Goal: Task Accomplishment & Management: Use online tool/utility

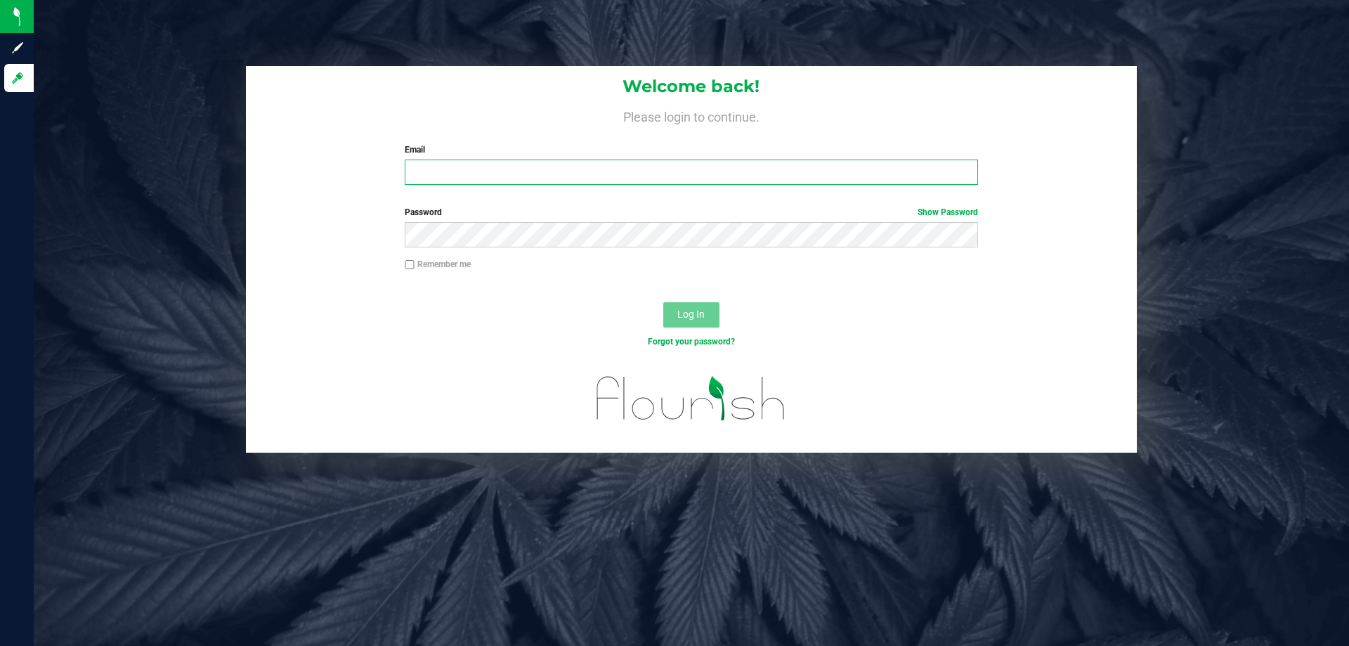
click at [613, 173] on input "Email" at bounding box center [691, 172] width 573 height 25
type input "[EMAIL_ADDRESS][DOMAIN_NAME]"
click at [663, 302] on button "Log In" at bounding box center [691, 314] width 56 height 25
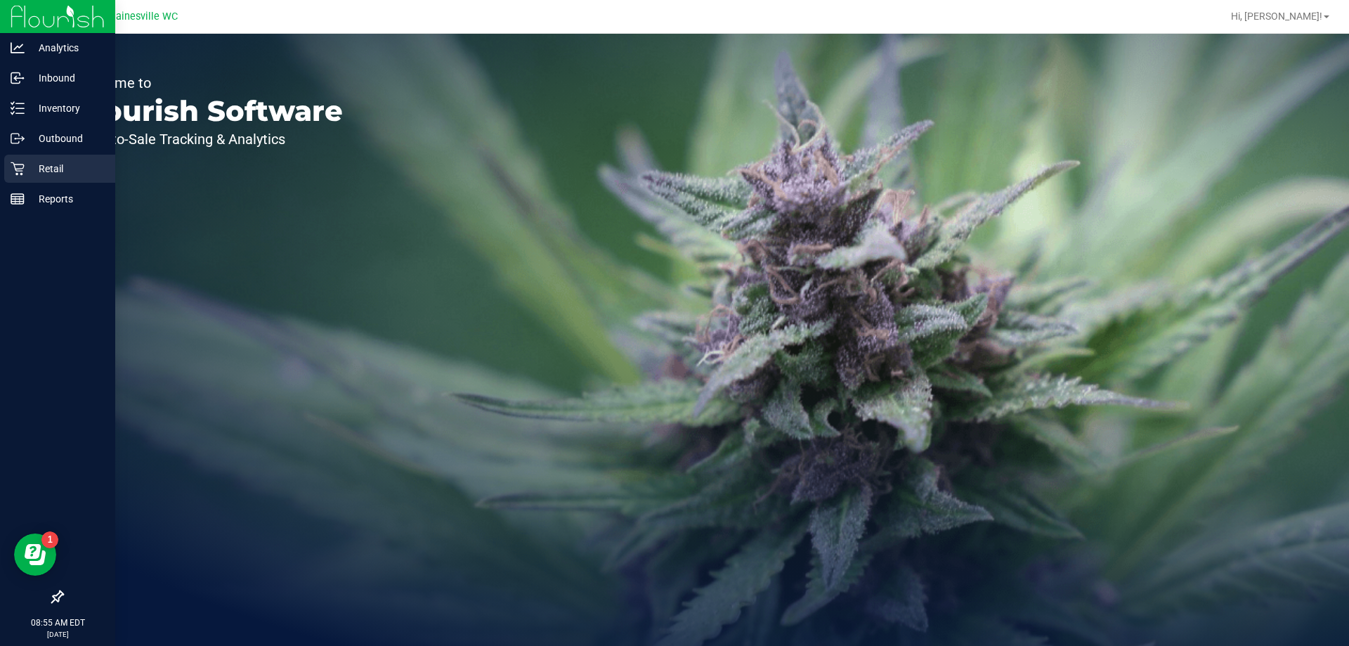
click at [0, 161] on link "Retail" at bounding box center [57, 170] width 115 height 30
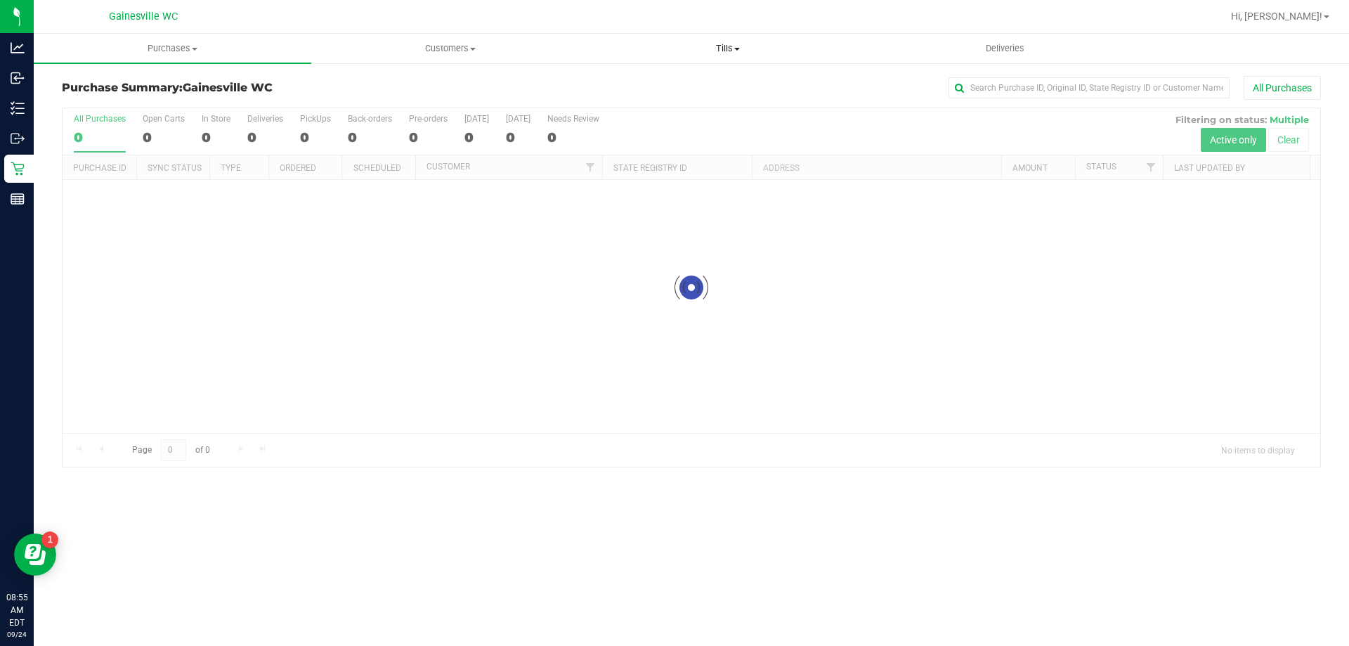
click at [748, 59] on uib-tab-heading "Tills Manage tills Reconcile e-payments" at bounding box center [728, 48] width 276 height 28
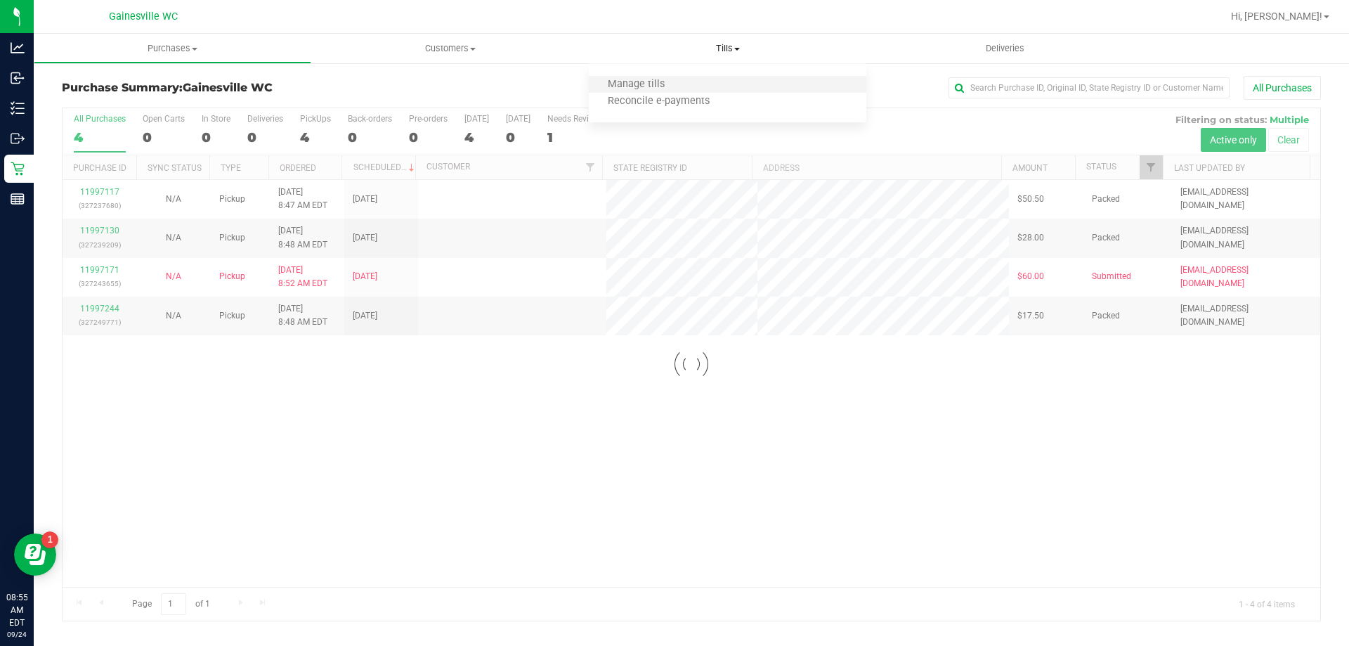
click at [701, 79] on li "Manage tills" at bounding box center [728, 85] width 278 height 17
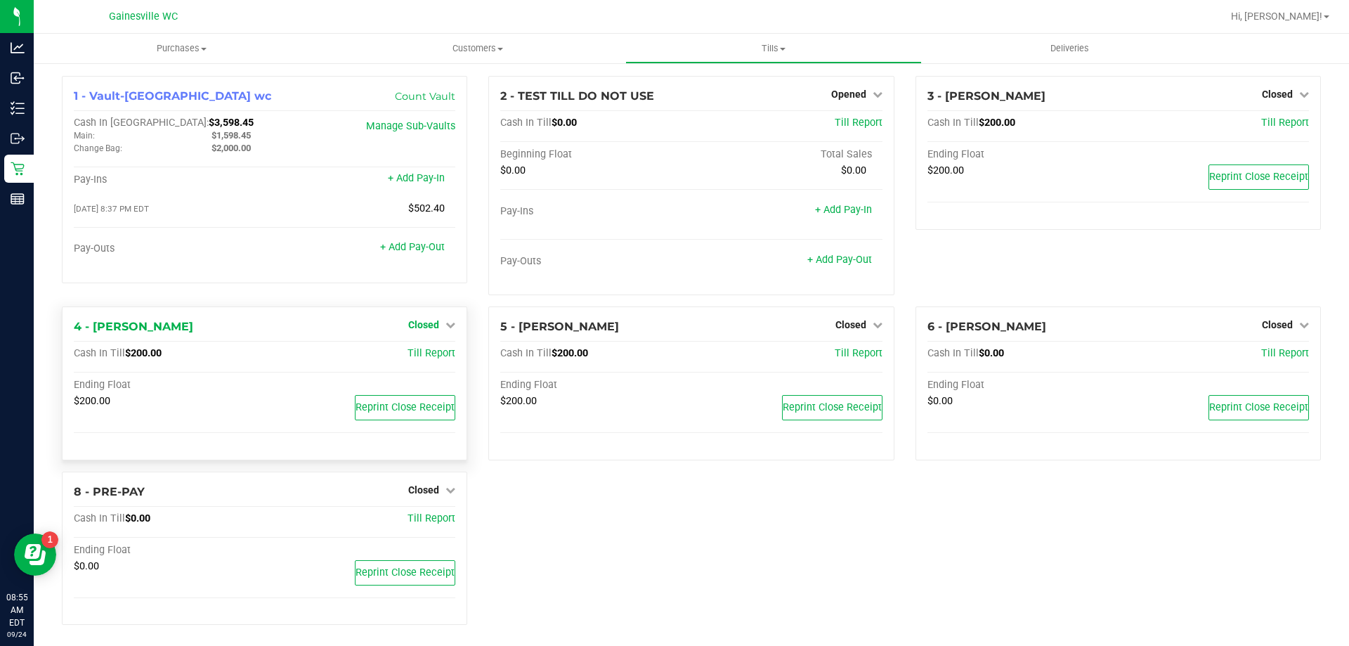
click at [415, 319] on span "Closed" at bounding box center [423, 324] width 31 height 11
click at [420, 355] on link "Open Till" at bounding box center [423, 354] width 37 height 11
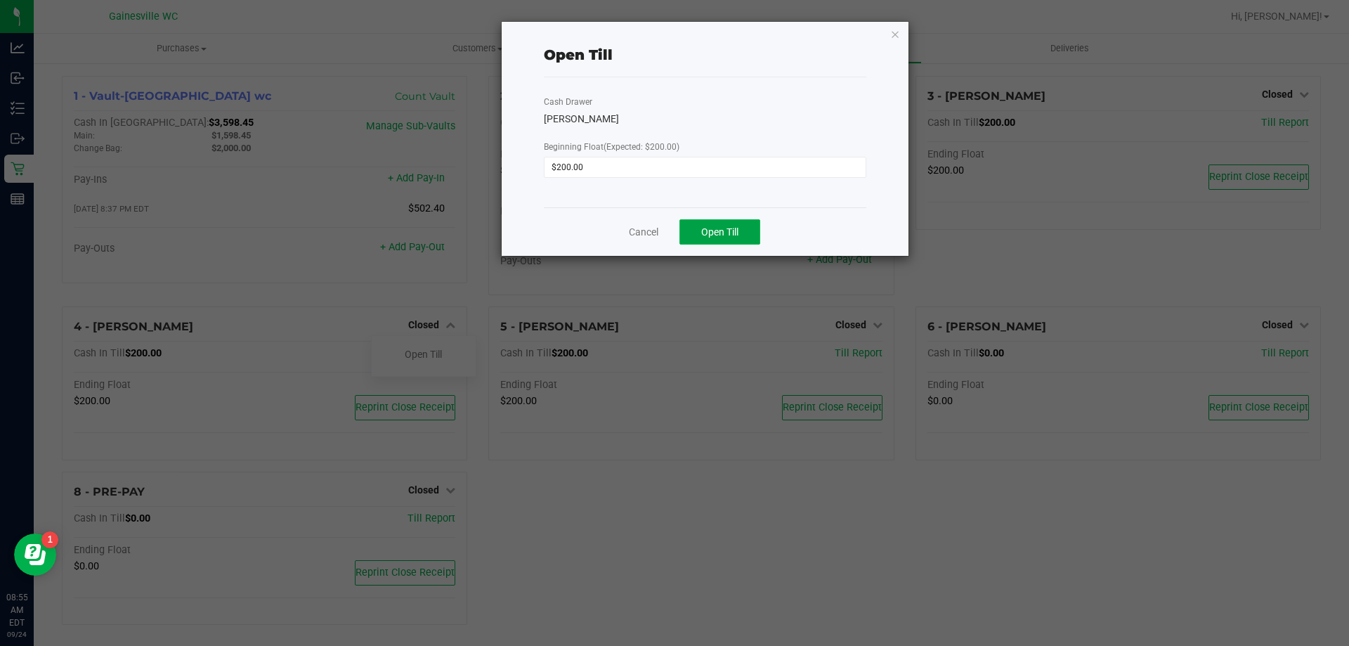
click at [741, 233] on button "Open Till" at bounding box center [720, 231] width 81 height 25
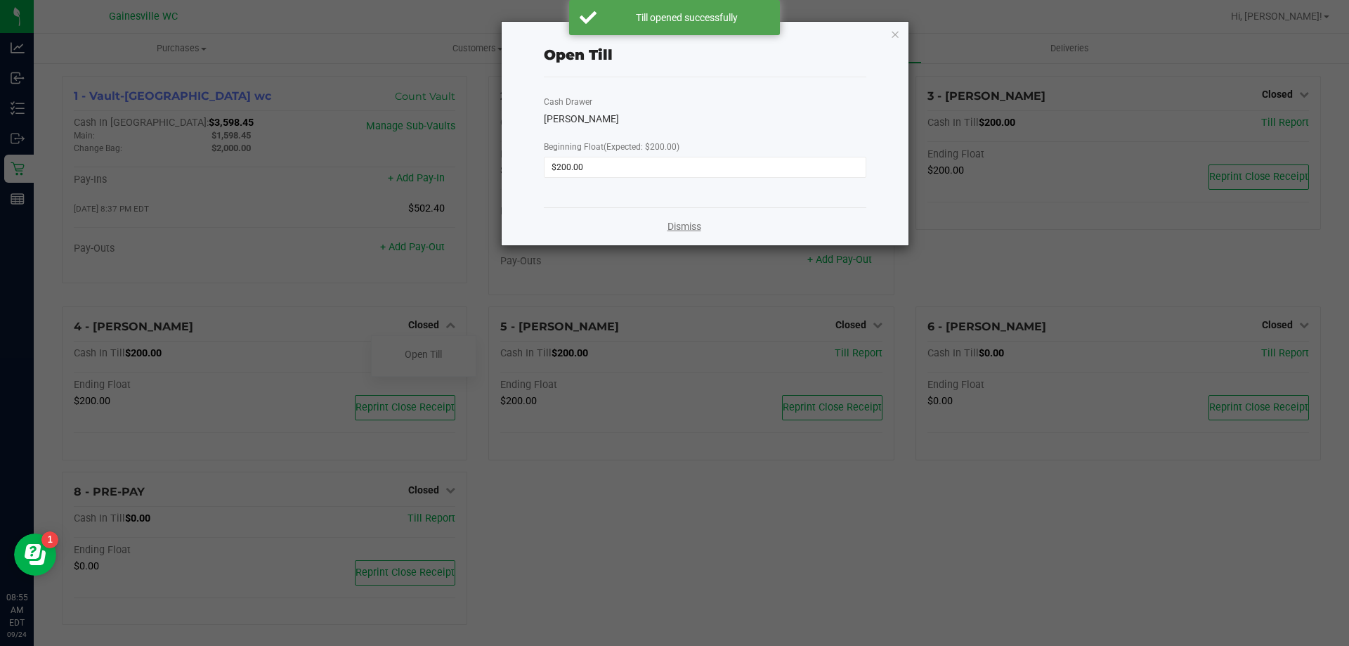
click at [680, 221] on link "Dismiss" at bounding box center [685, 226] width 34 height 15
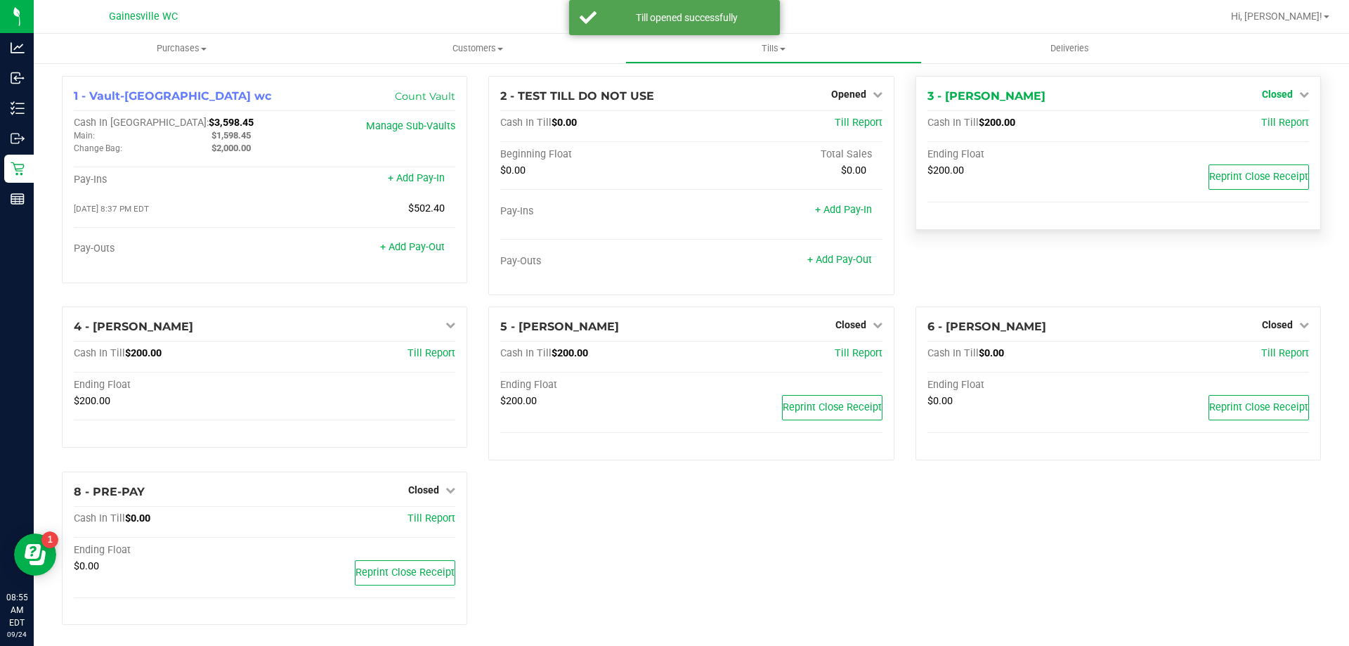
click at [1262, 93] on span "Closed" at bounding box center [1277, 94] width 31 height 11
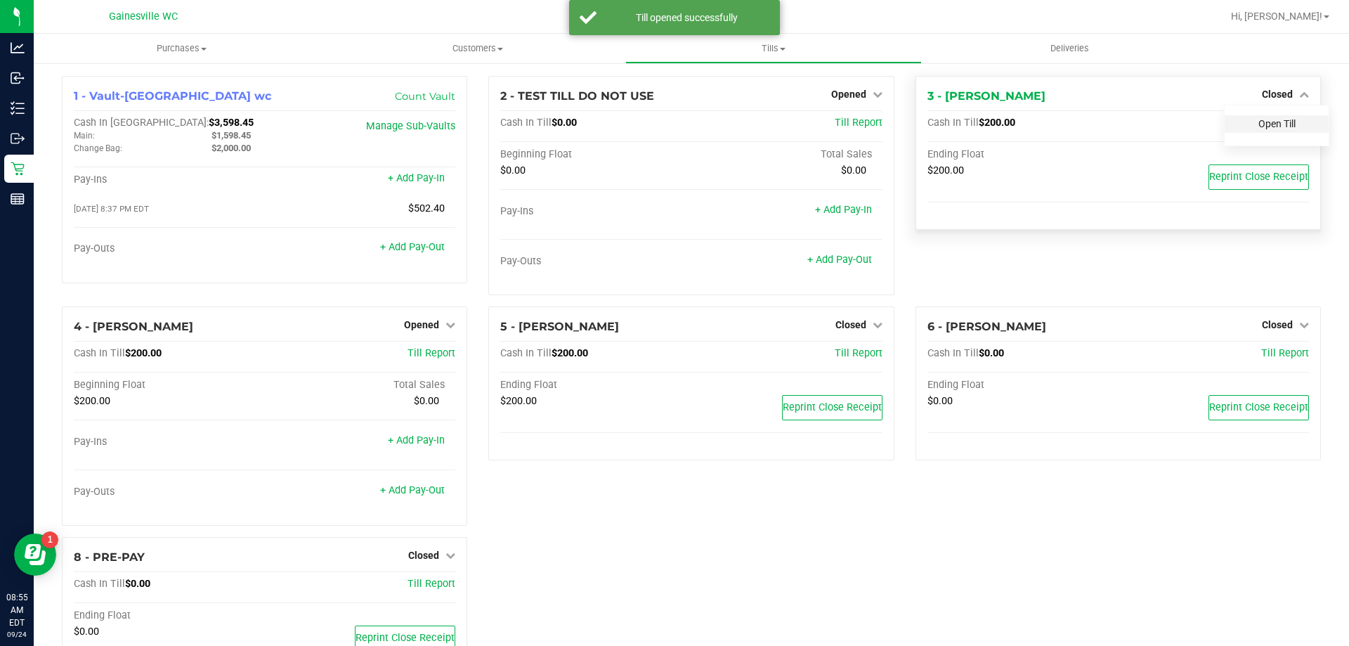
click at [1259, 126] on link "Open Till" at bounding box center [1277, 123] width 37 height 11
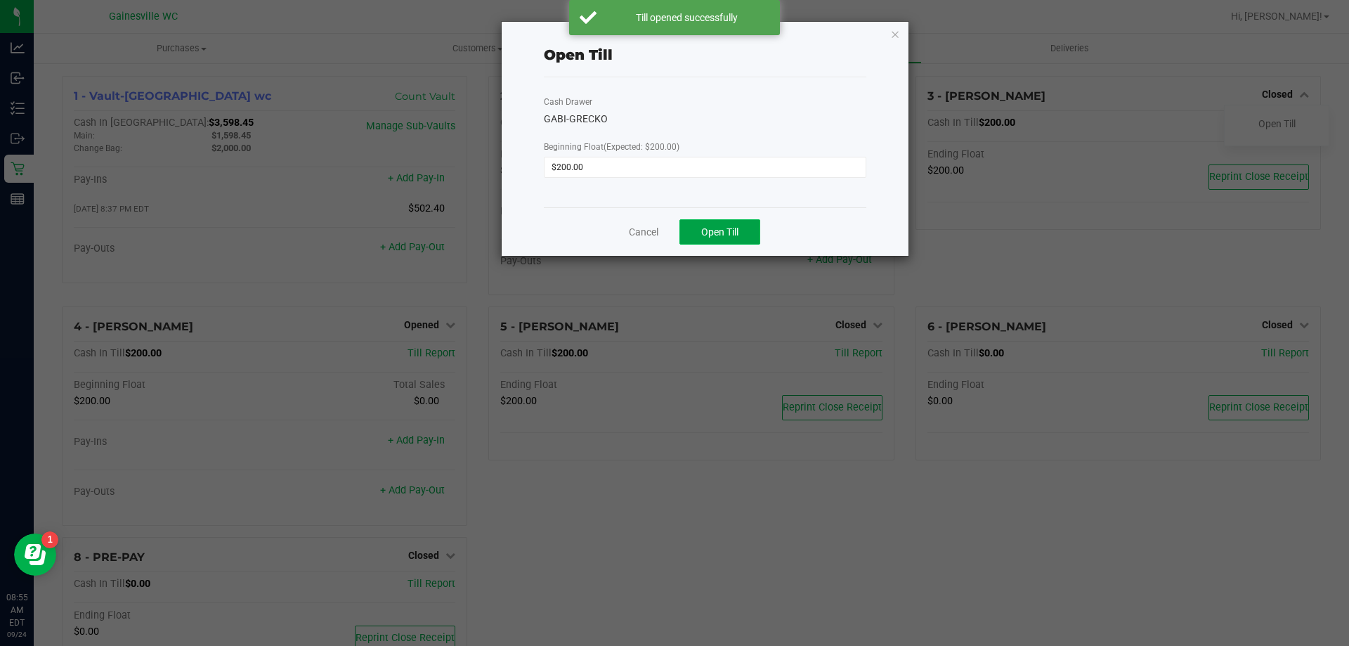
click at [753, 236] on button "Open Till" at bounding box center [720, 231] width 81 height 25
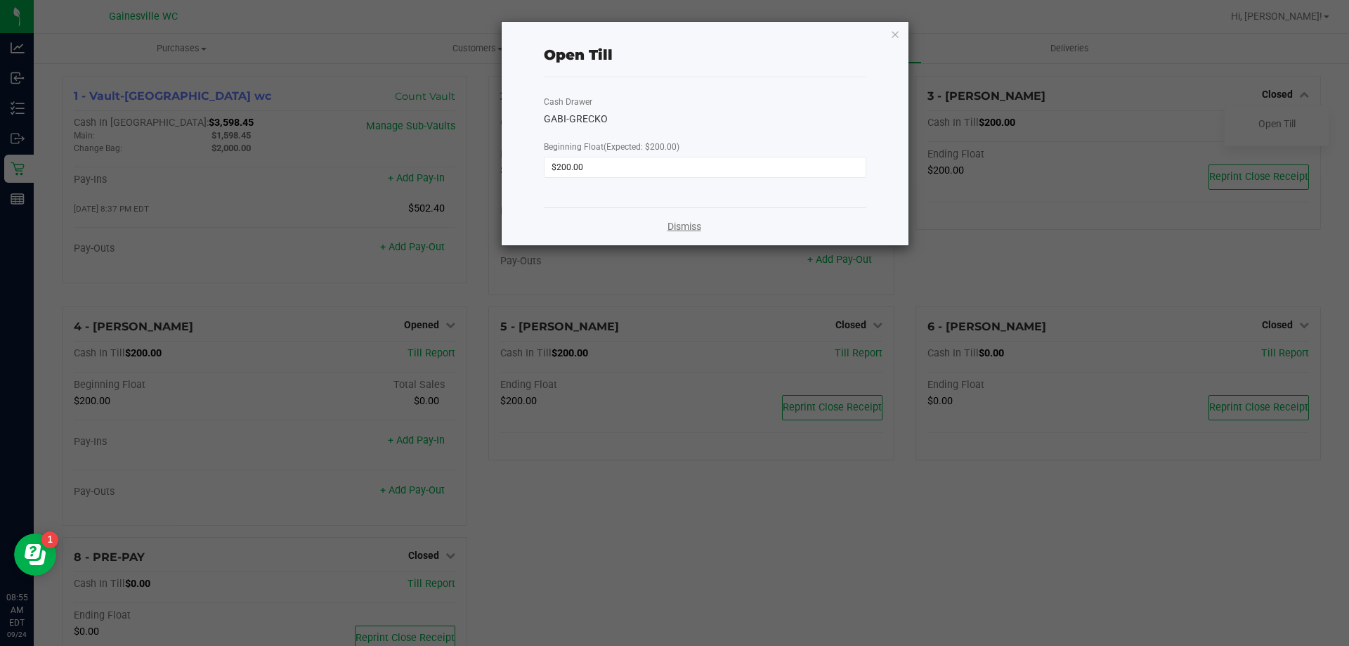
click at [688, 230] on link "Dismiss" at bounding box center [685, 226] width 34 height 15
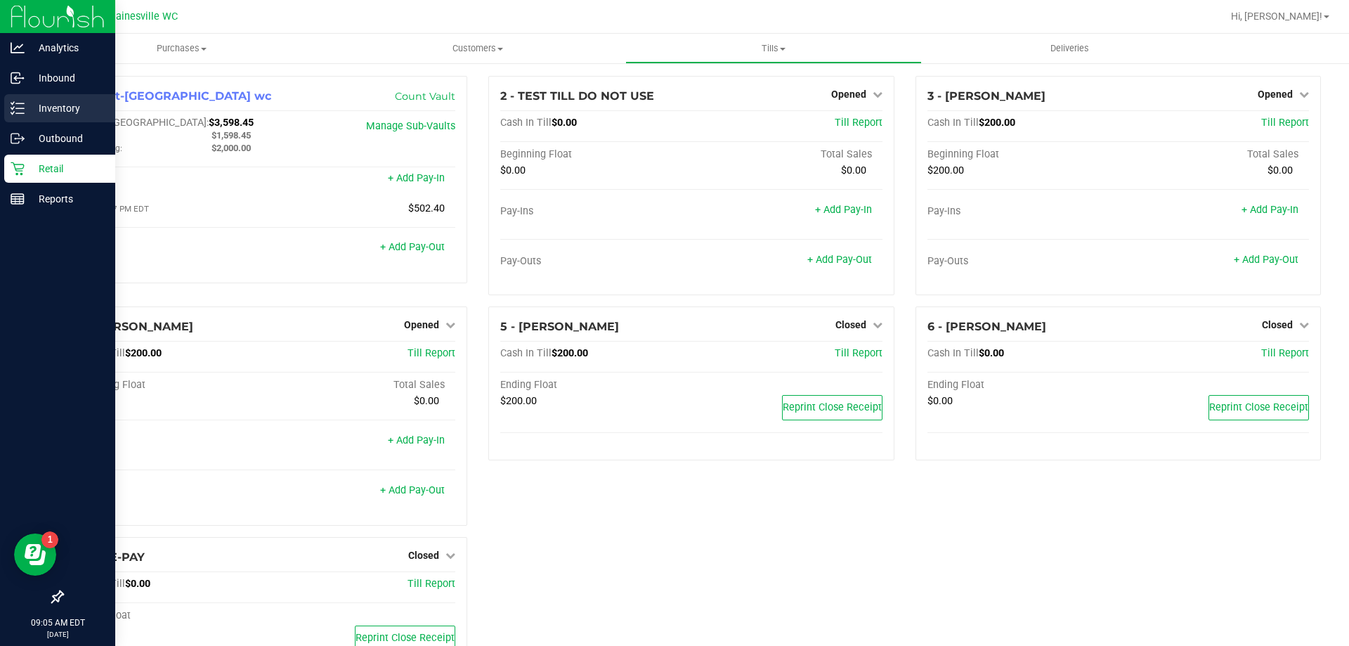
click at [21, 108] on line at bounding box center [20, 108] width 8 height 0
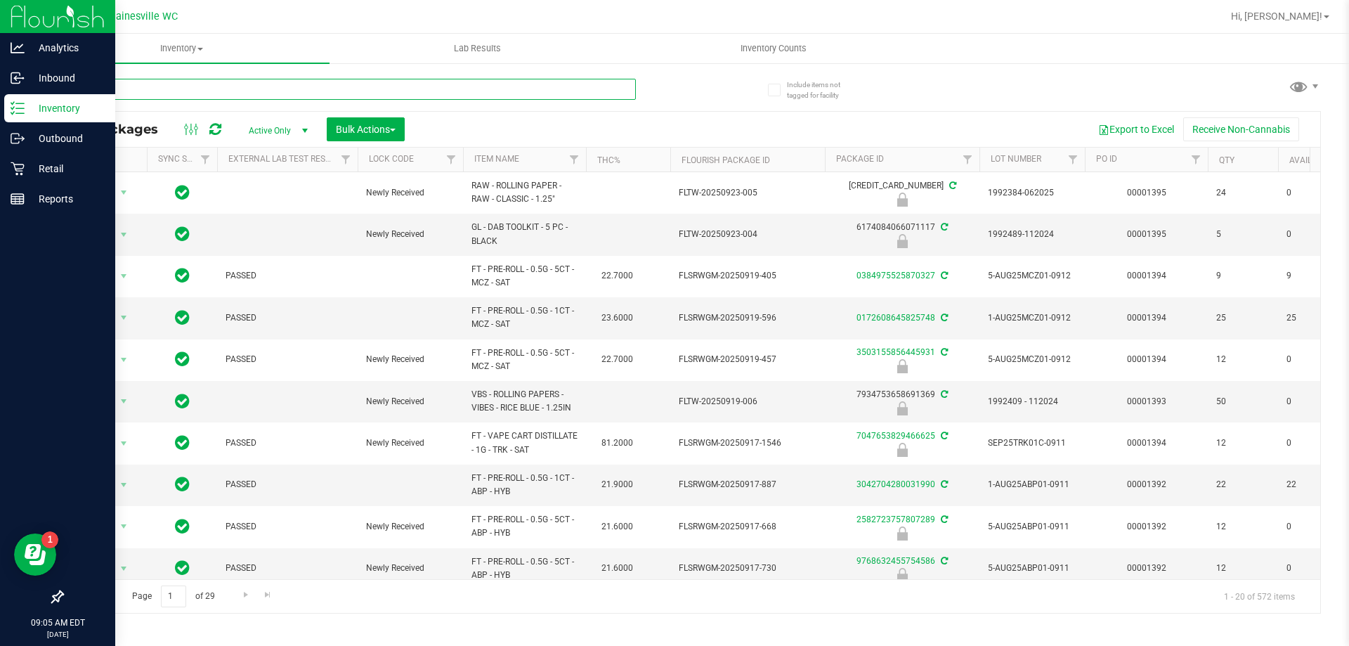
click at [219, 94] on input "text" at bounding box center [349, 89] width 574 height 21
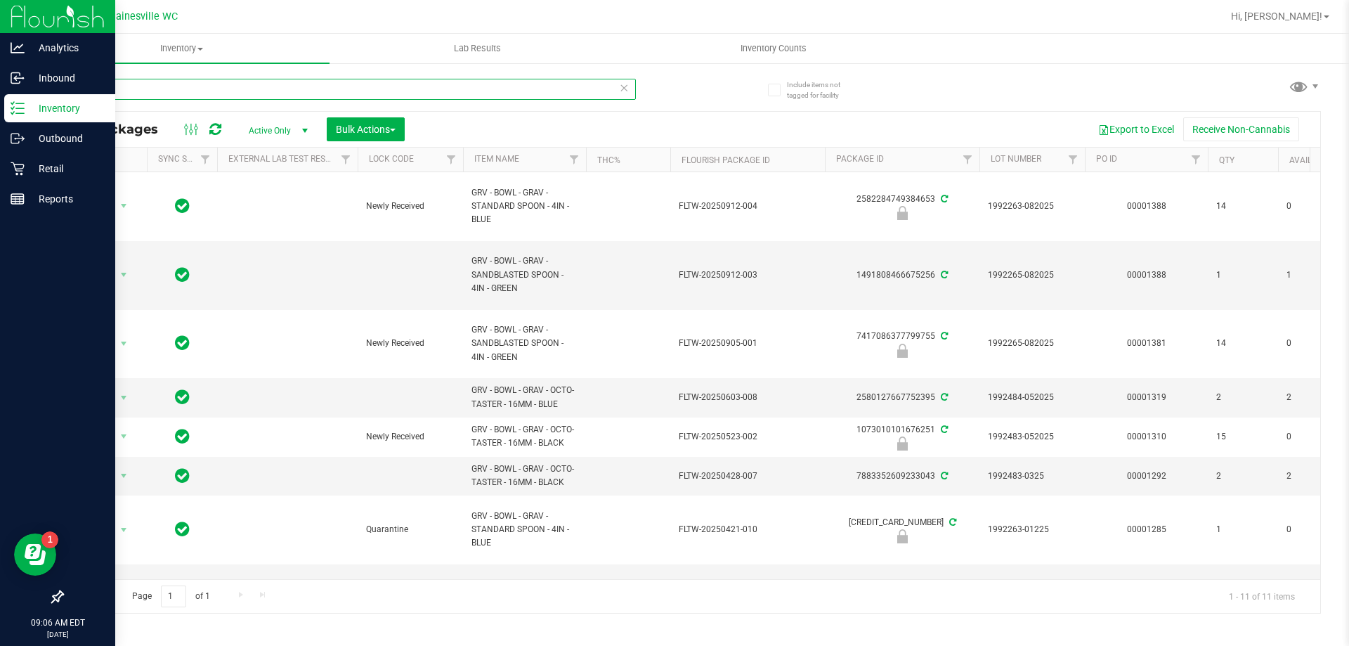
type input "bowl"
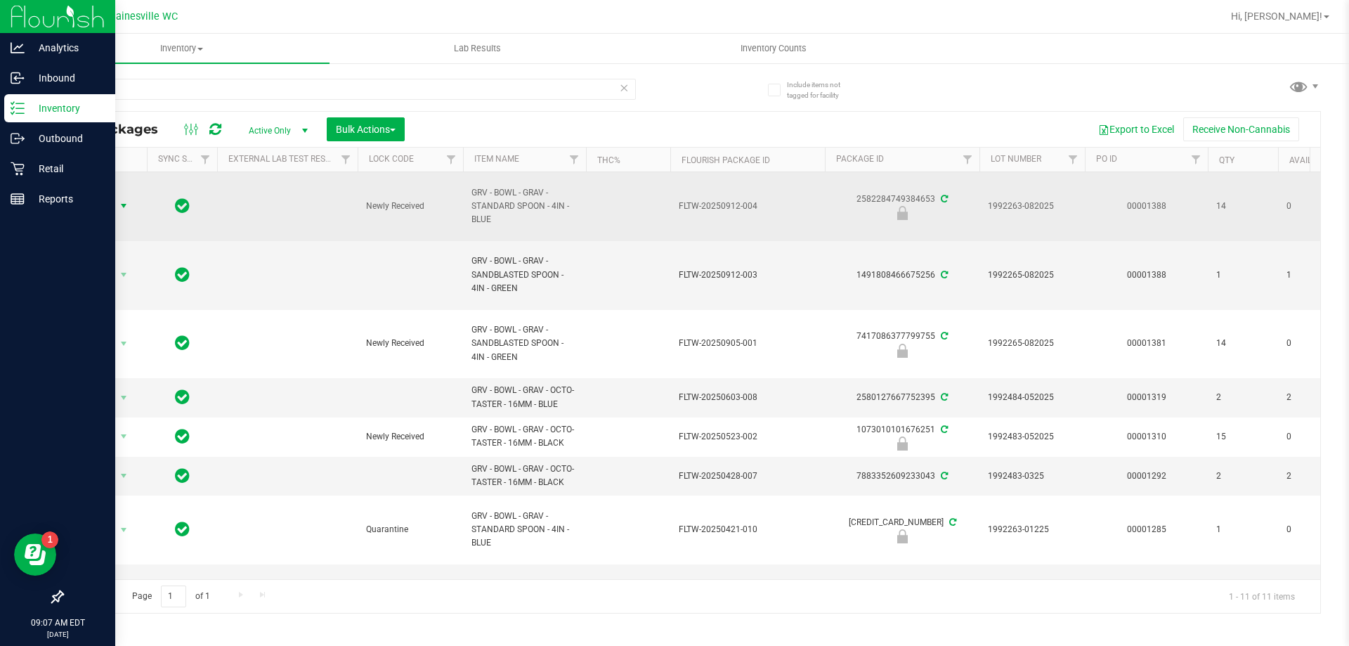
click at [128, 208] on span "select" at bounding box center [123, 205] width 11 height 11
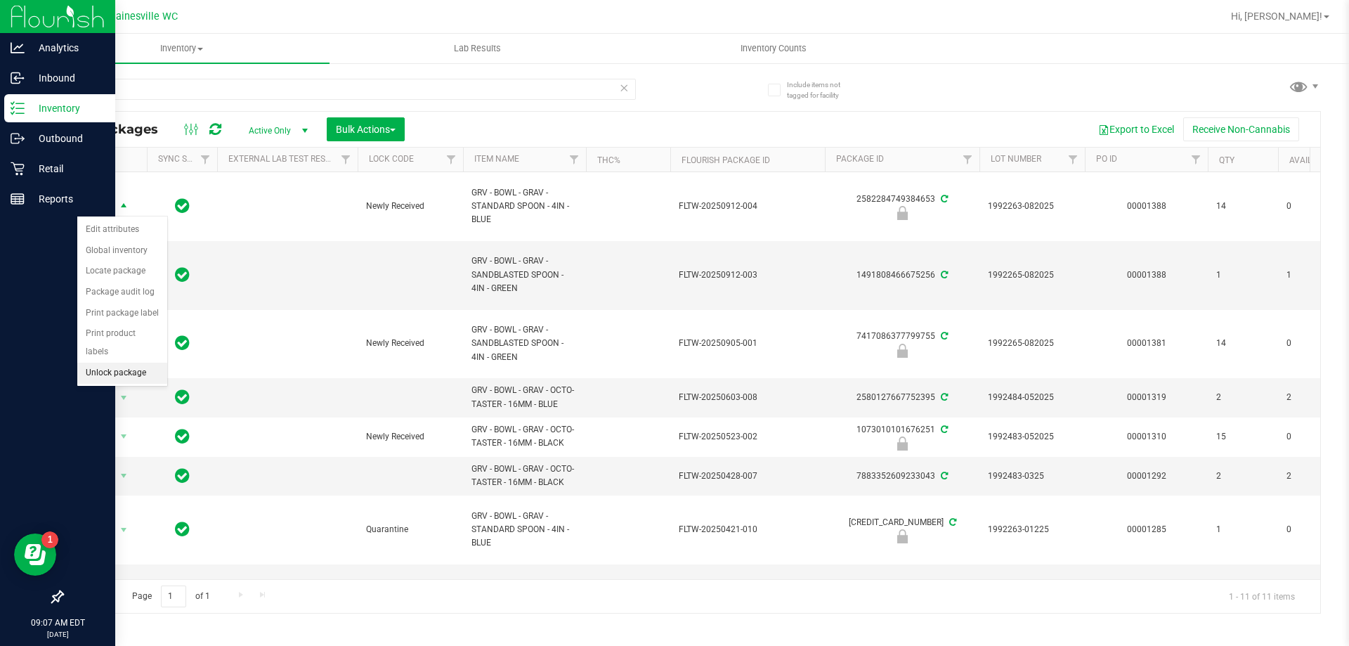
click at [125, 363] on li "Unlock package" at bounding box center [122, 373] width 90 height 21
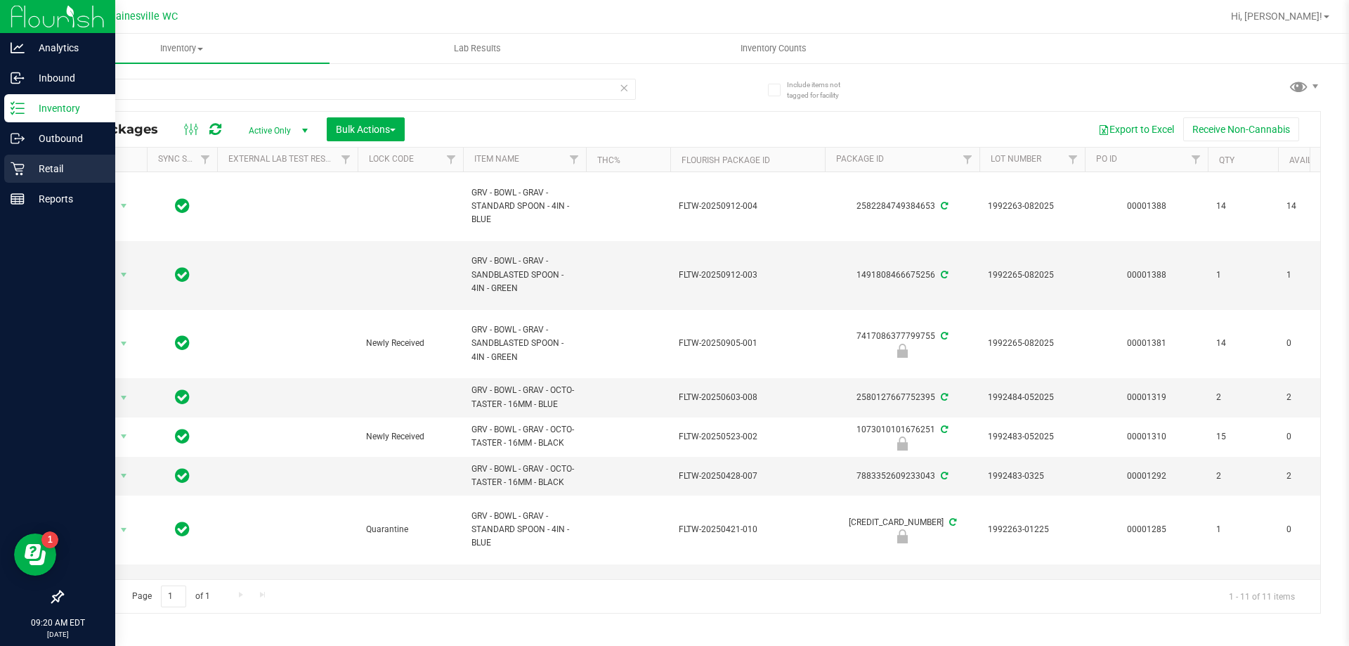
click at [11, 165] on icon at bounding box center [18, 169] width 14 height 14
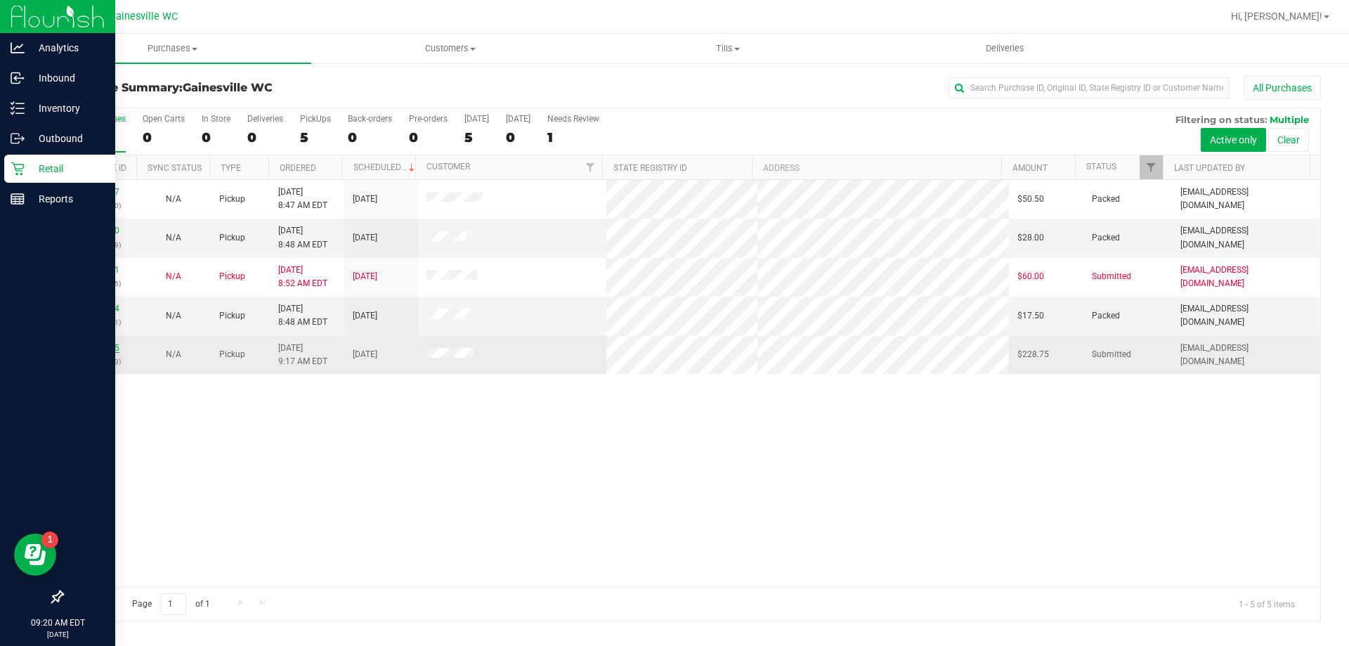
click at [99, 345] on link "11997415" at bounding box center [99, 348] width 39 height 10
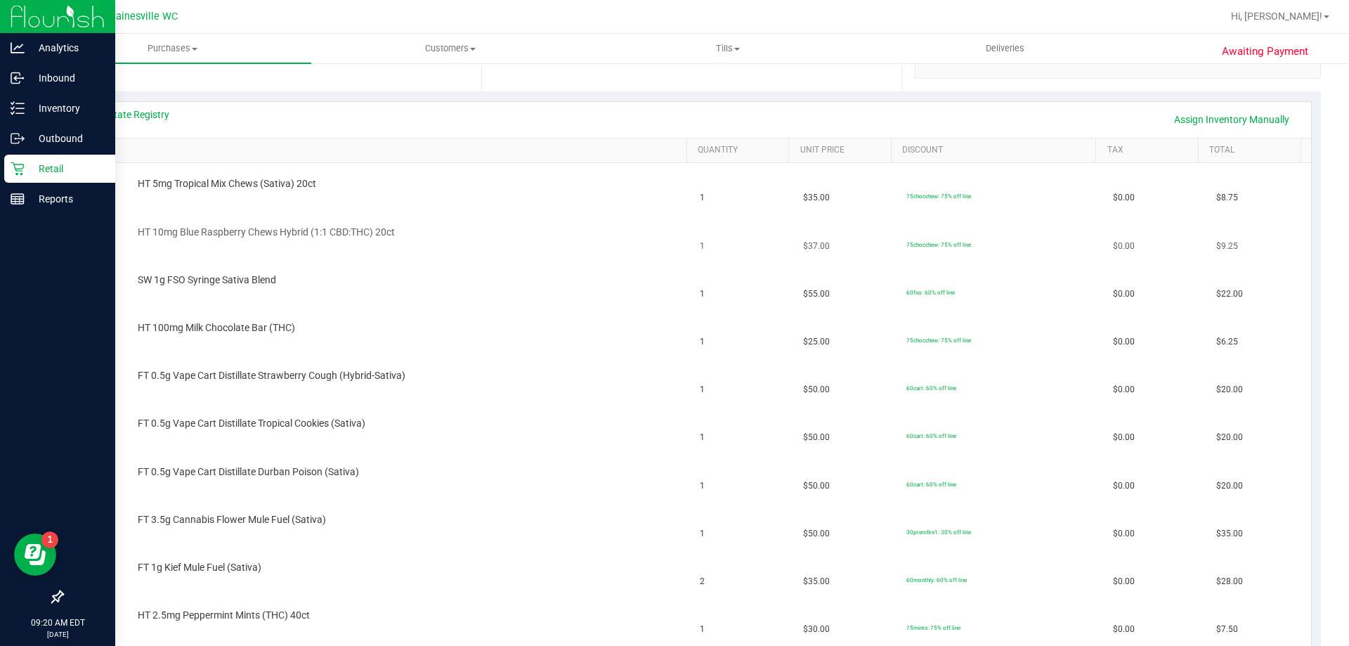
scroll to position [281, 0]
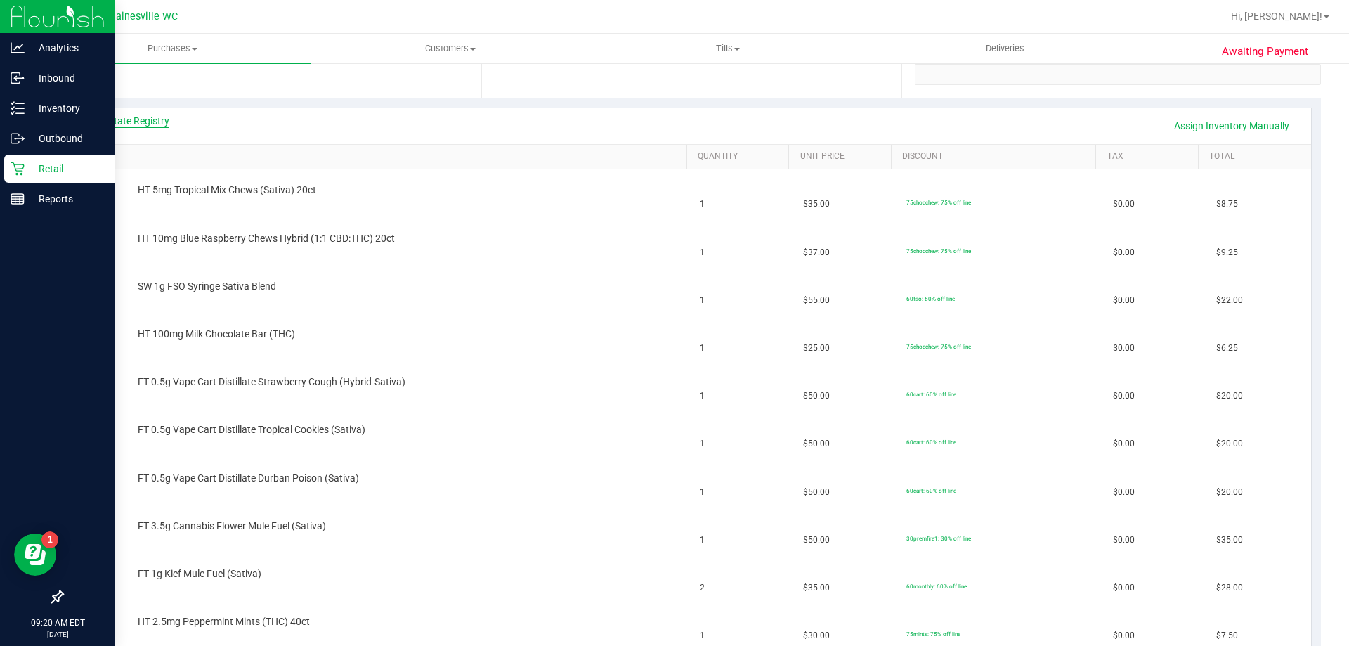
click at [141, 119] on link "View State Registry" at bounding box center [127, 121] width 84 height 14
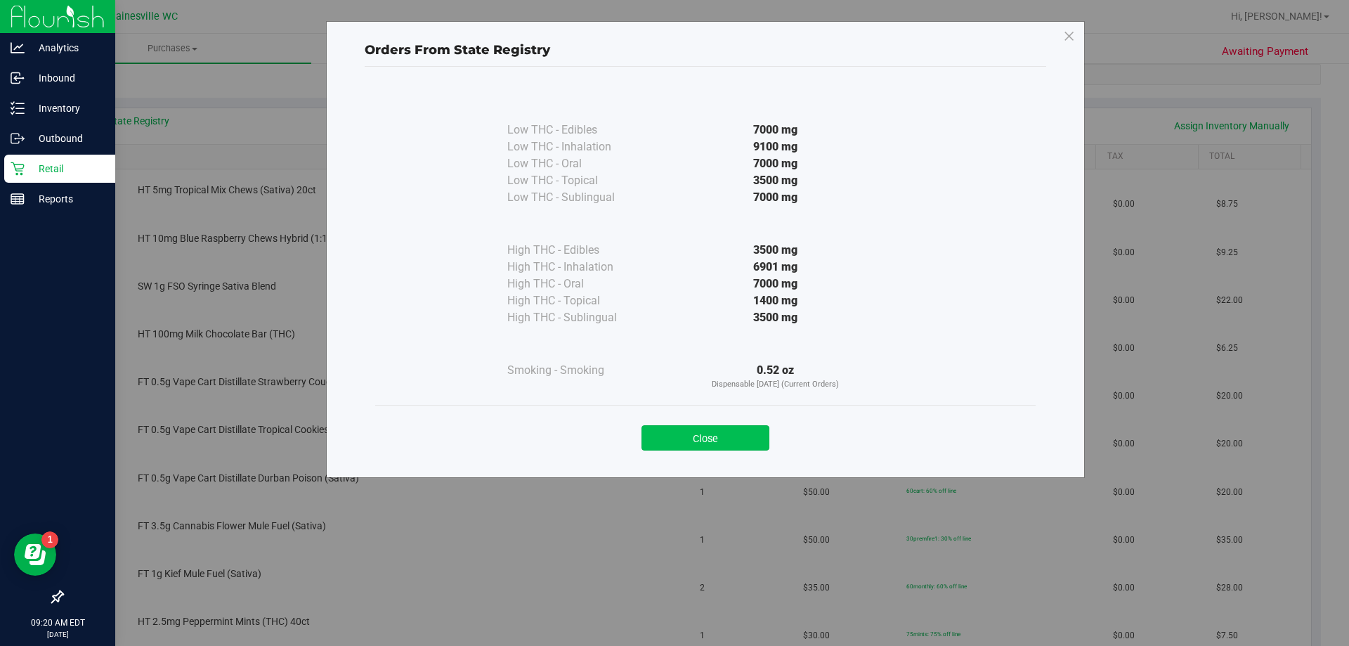
click at [736, 442] on button "Close" at bounding box center [706, 437] width 128 height 25
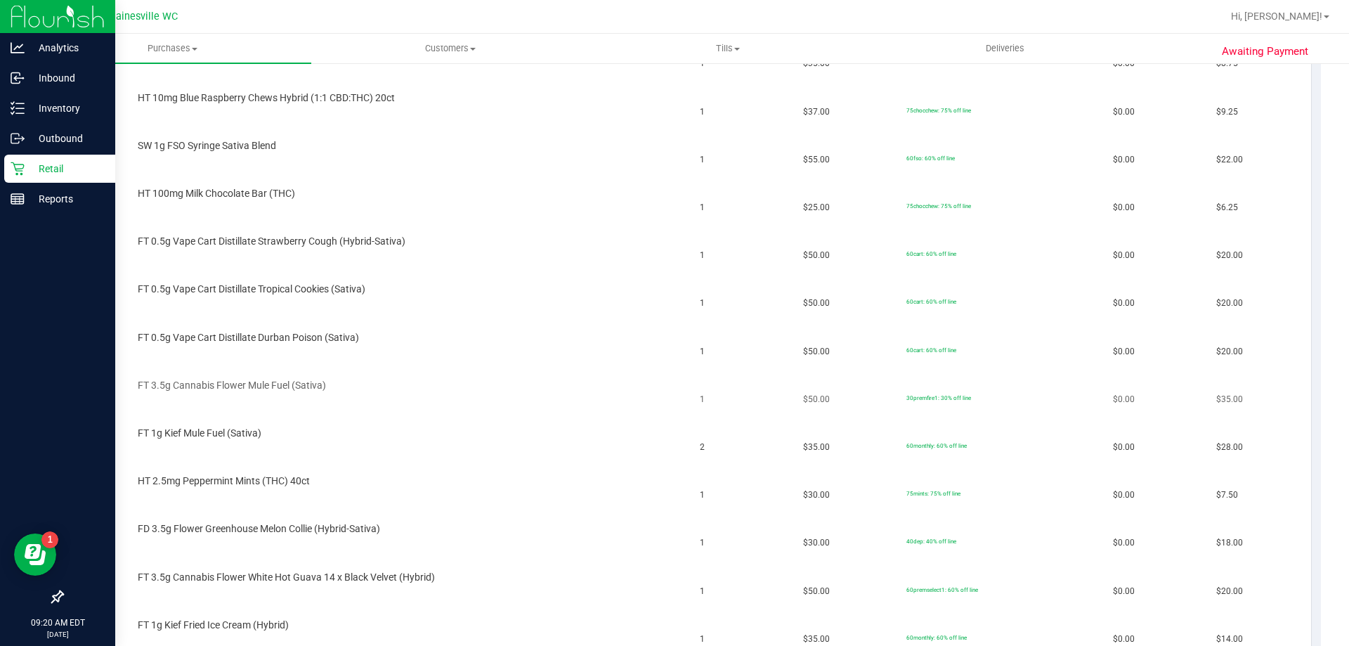
scroll to position [492, 0]
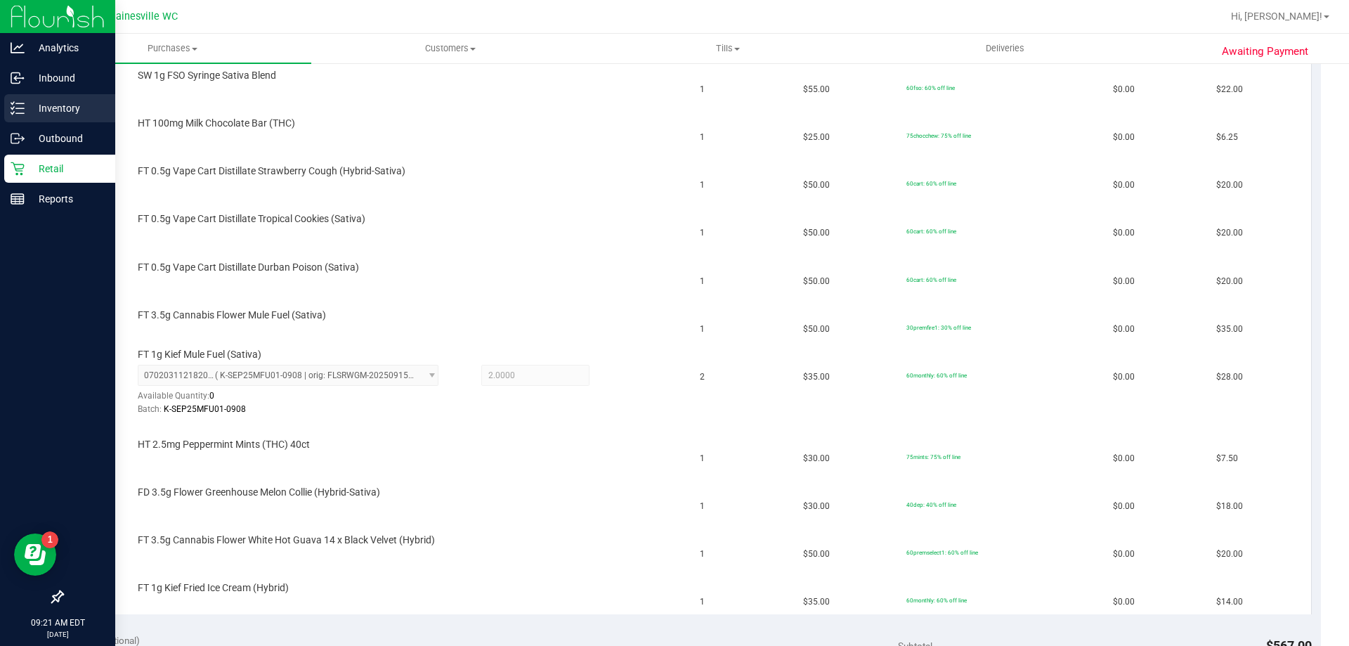
click at [32, 96] on div "Inventory" at bounding box center [59, 108] width 111 height 28
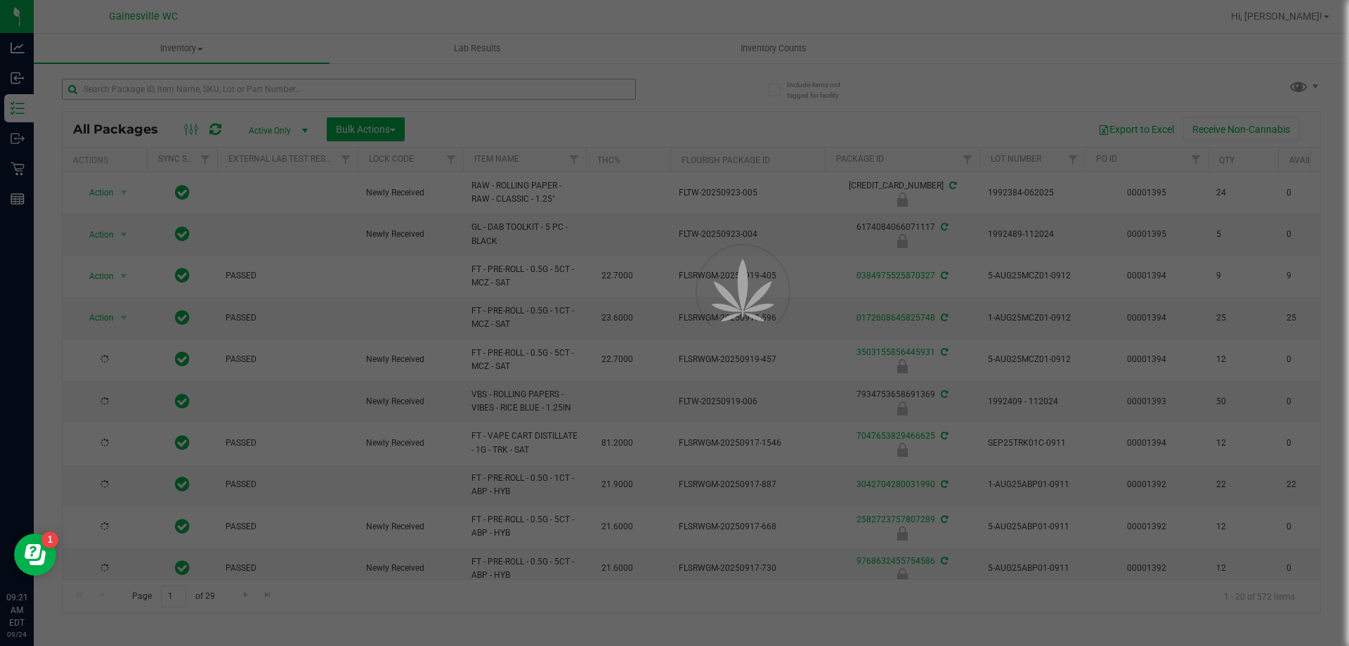
click at [271, 88] on div at bounding box center [674, 323] width 1349 height 646
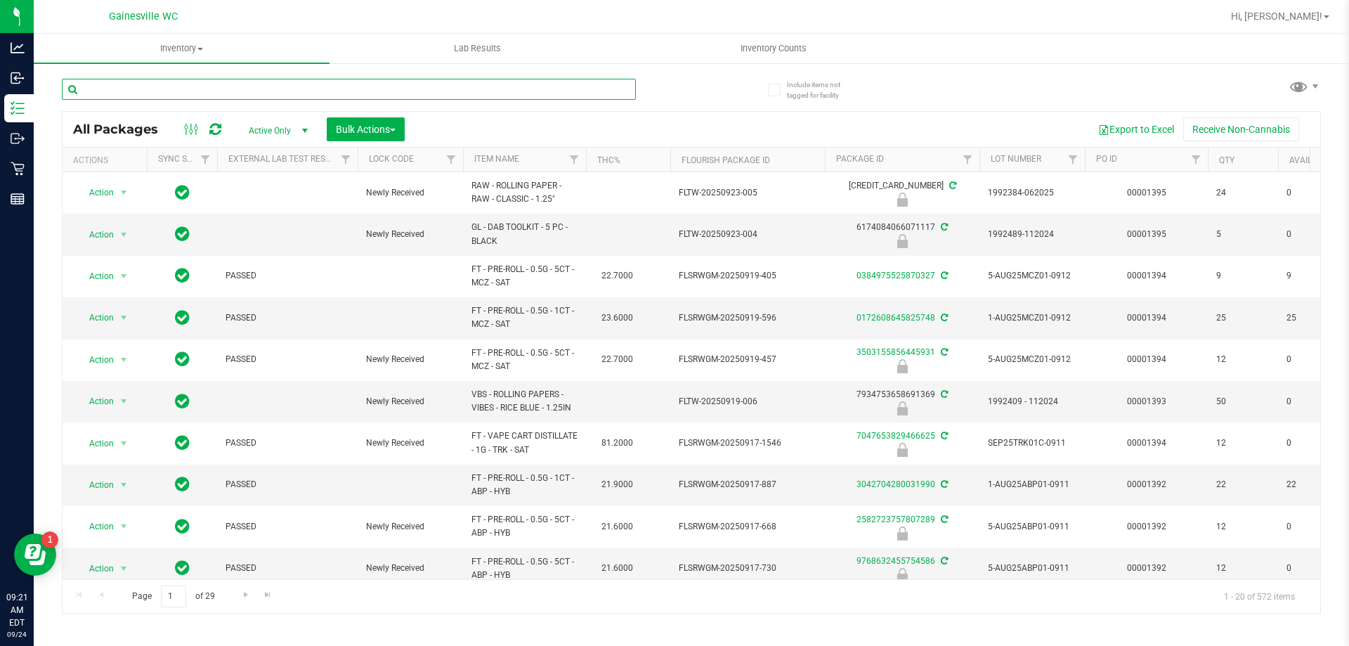
click at [271, 88] on input "text" at bounding box center [349, 89] width 574 height 21
type input "2205880448243705"
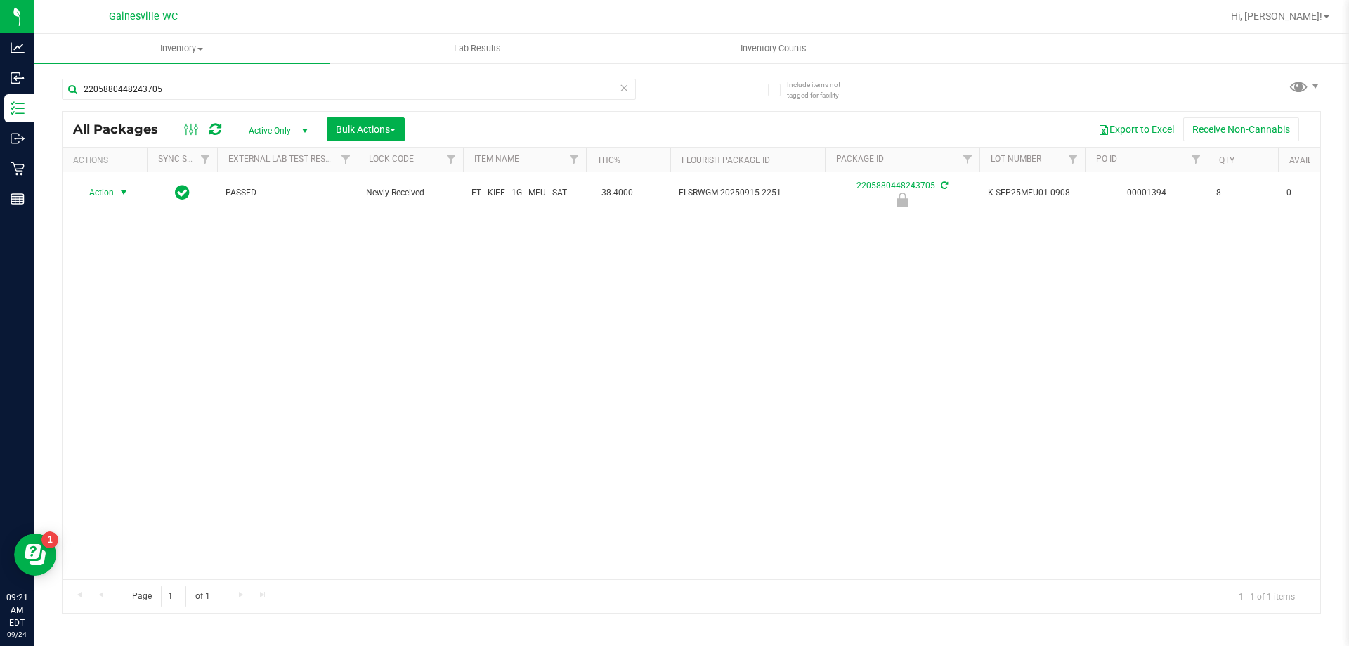
click at [113, 198] on span "Action" at bounding box center [96, 193] width 38 height 20
click at [108, 349] on li "Unlock package" at bounding box center [122, 359] width 90 height 21
